Goal: Information Seeking & Learning: Learn about a topic

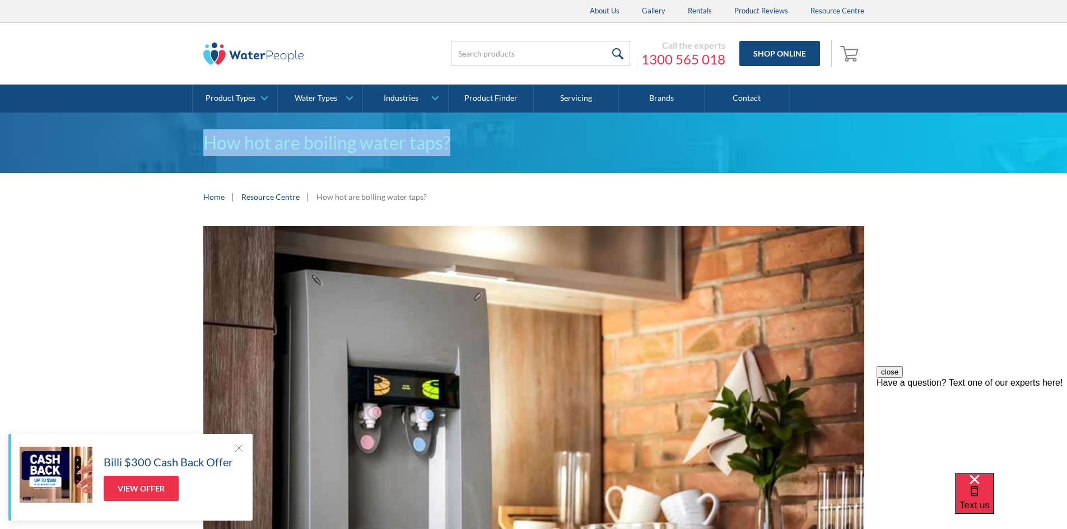
drag, startPoint x: 178, startPoint y: 138, endPoint x: 494, endPoint y: 148, distance: 315.6
click at [494, 148] on div "How hot are boiling water taps?" at bounding box center [533, 143] width 1067 height 61
copy h1 "How hot are boiling water taps?"
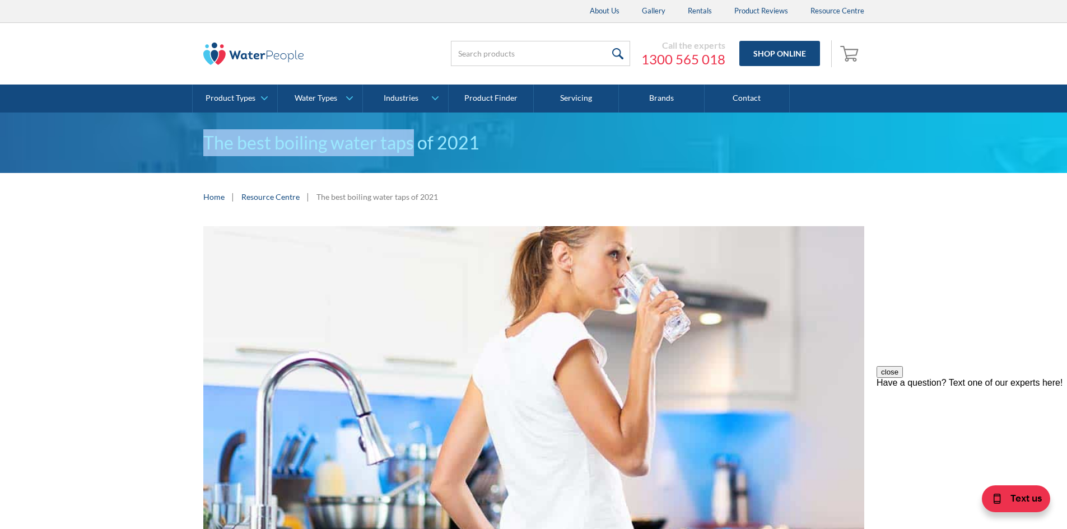
drag, startPoint x: 173, startPoint y: 141, endPoint x: 414, endPoint y: 155, distance: 241.3
click at [414, 155] on div "The best boiling water taps of 2021" at bounding box center [533, 143] width 1067 height 61
copy h1 "The best boiling water taps"
